Goal: Transaction & Acquisition: Book appointment/travel/reservation

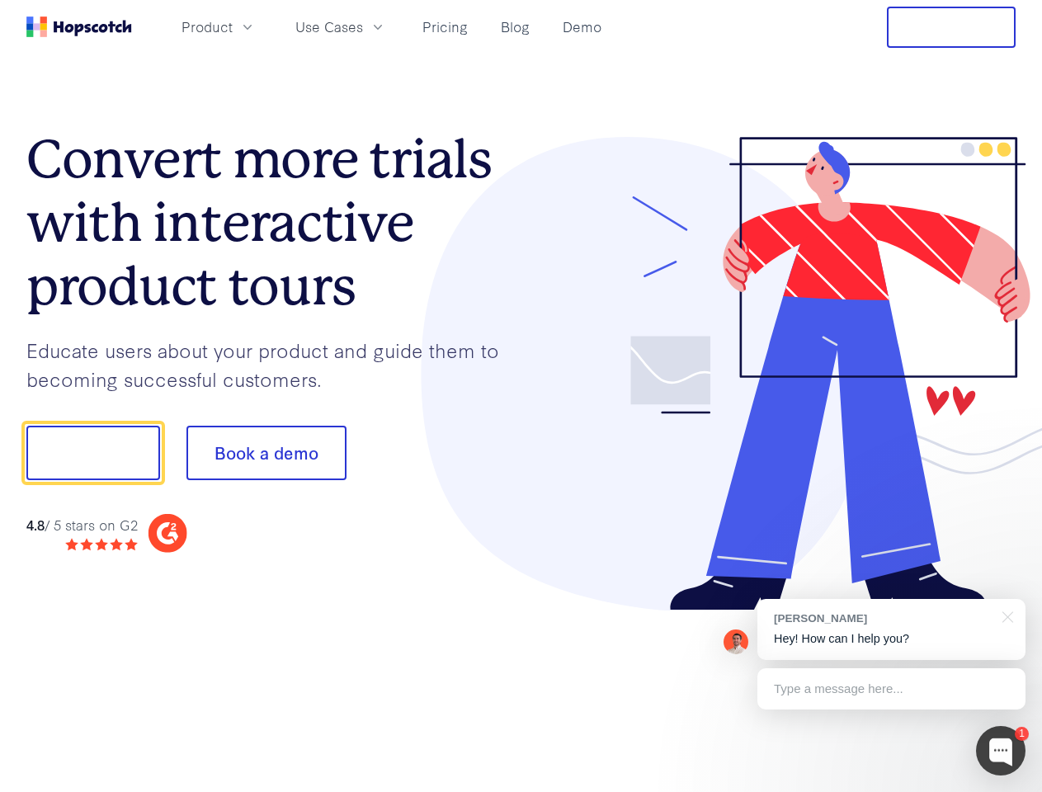
click at [522, 396] on div at bounding box center [769, 374] width 495 height 474
click at [233, 26] on span "Product" at bounding box center [207, 27] width 51 height 21
click at [363, 26] on span "Use Cases" at bounding box center [329, 27] width 68 height 21
click at [951, 27] on button "Free Trial" at bounding box center [951, 27] width 129 height 41
click at [92, 453] on button "Show me!" at bounding box center [93, 453] width 134 height 54
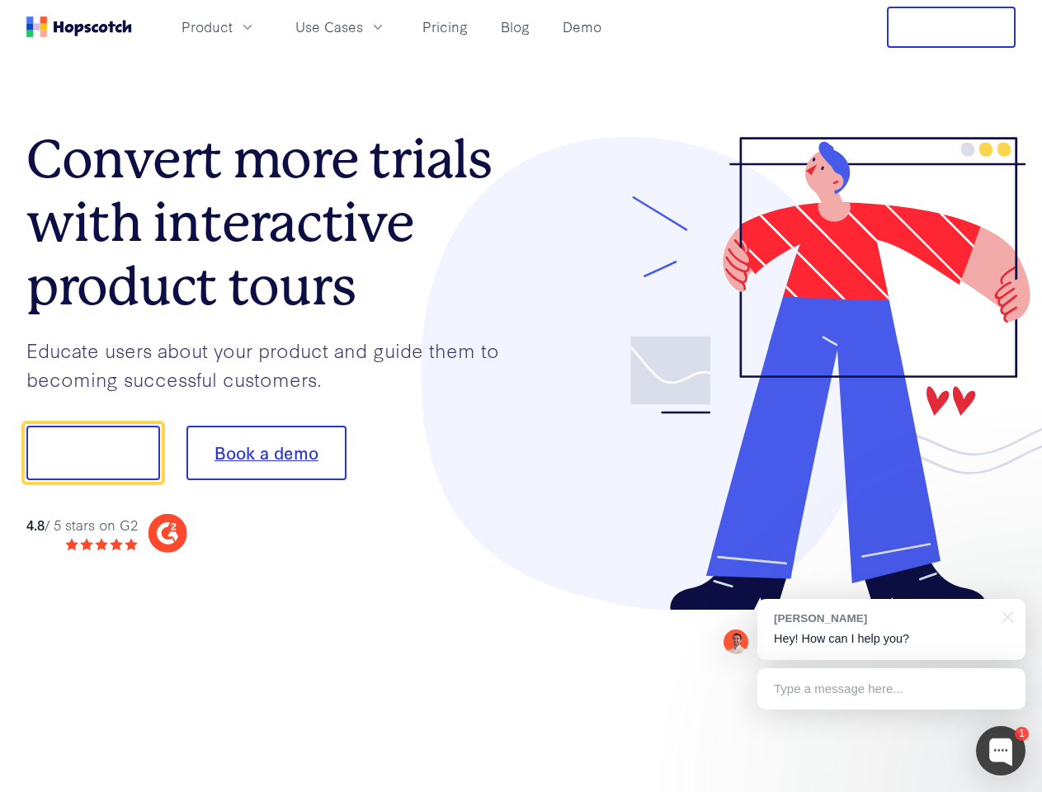
click at [266, 453] on button "Book a demo" at bounding box center [266, 453] width 160 height 54
click at [1001, 751] on div at bounding box center [1001, 751] width 50 height 50
click at [891, 630] on div "[PERSON_NAME] Hey! How can I help you?" at bounding box center [891, 629] width 268 height 61
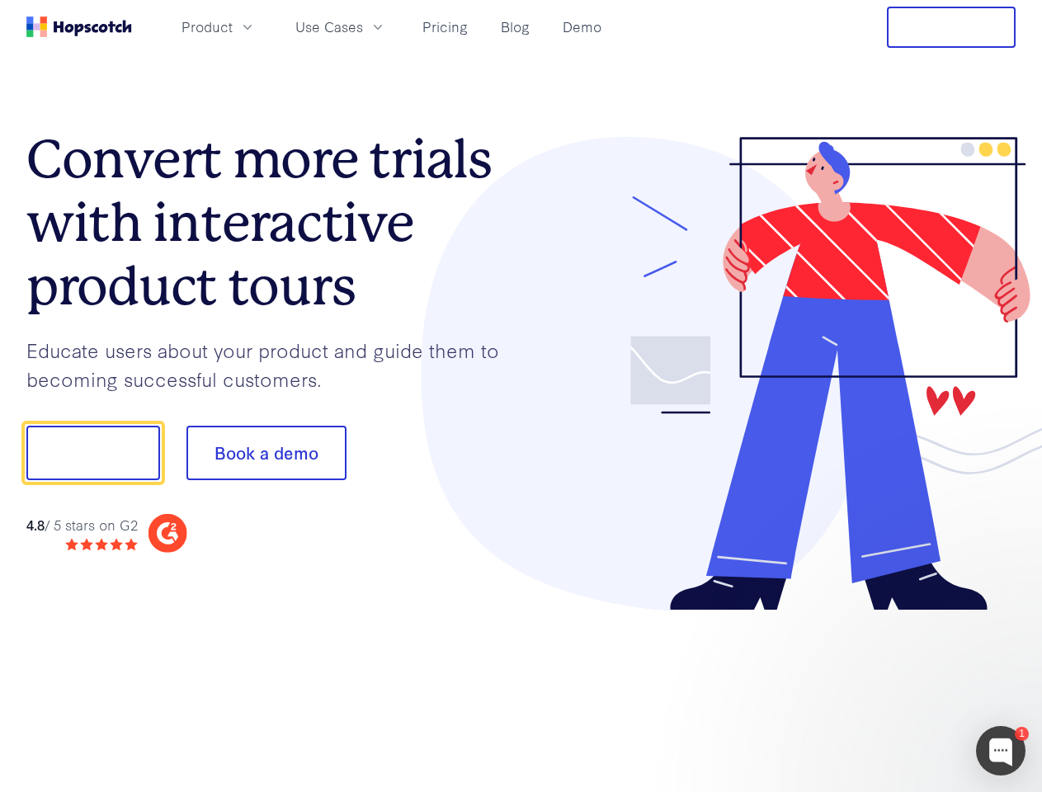
click at [1005, 616] on div at bounding box center [870, 451] width 309 height 550
click at [891, 689] on div at bounding box center [870, 561] width 309 height 329
